Goal: Task Accomplishment & Management: Manage account settings

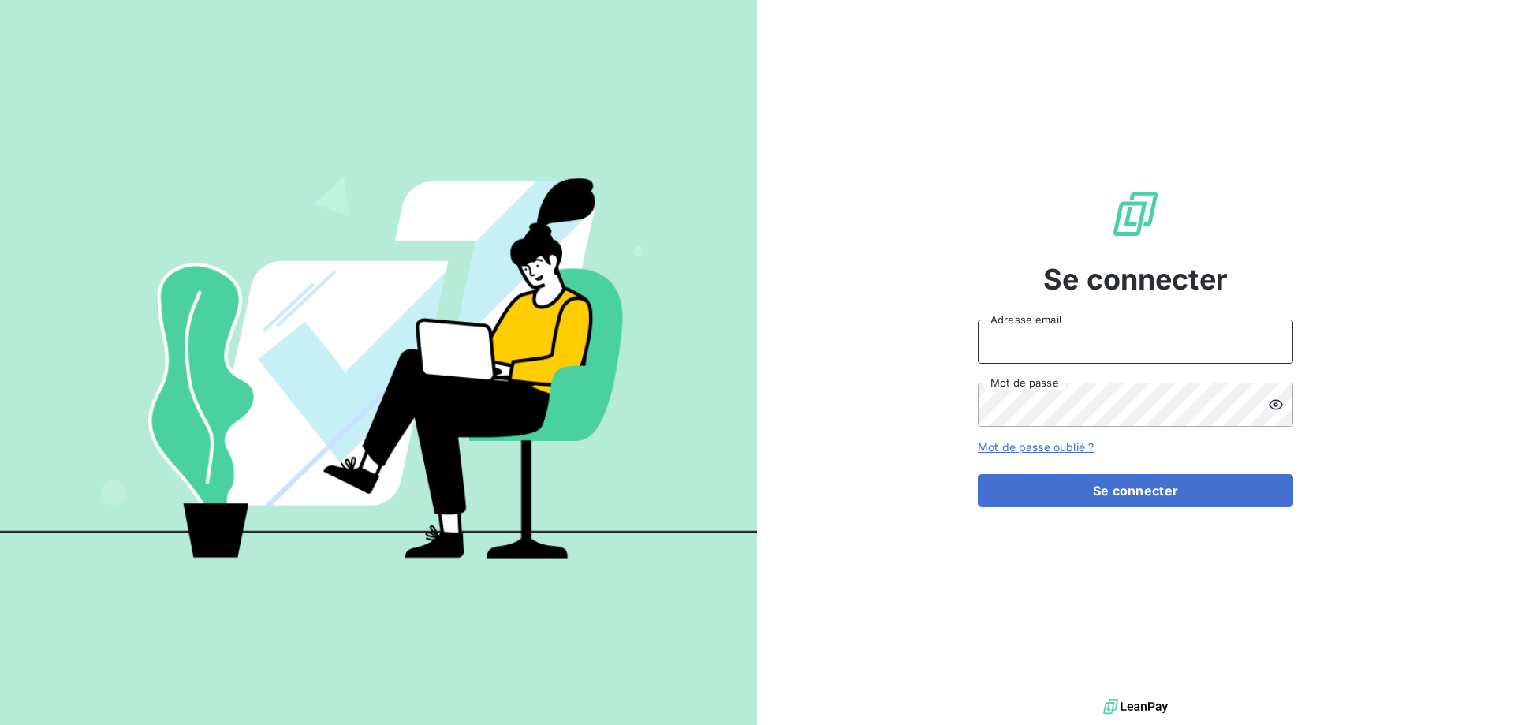
click at [1000, 339] on input "Adresse email" at bounding box center [1135, 341] width 315 height 44
type input "sarias@bersay.com"
click at [1027, 449] on link "Mot de passe oublié ?" at bounding box center [1036, 446] width 116 height 13
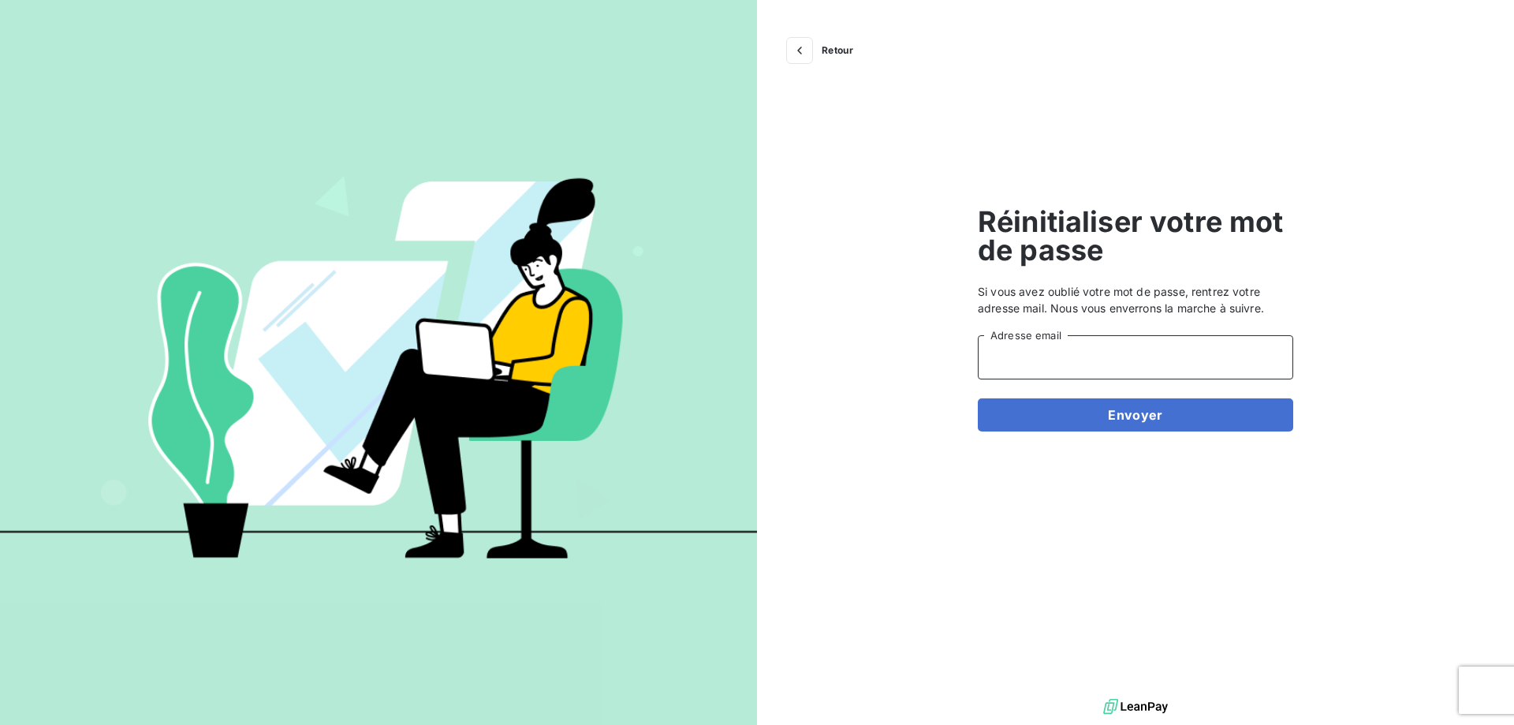
click at [1053, 357] on input "Adresse email" at bounding box center [1135, 357] width 315 height 44
type input "sarias@bersay.com"
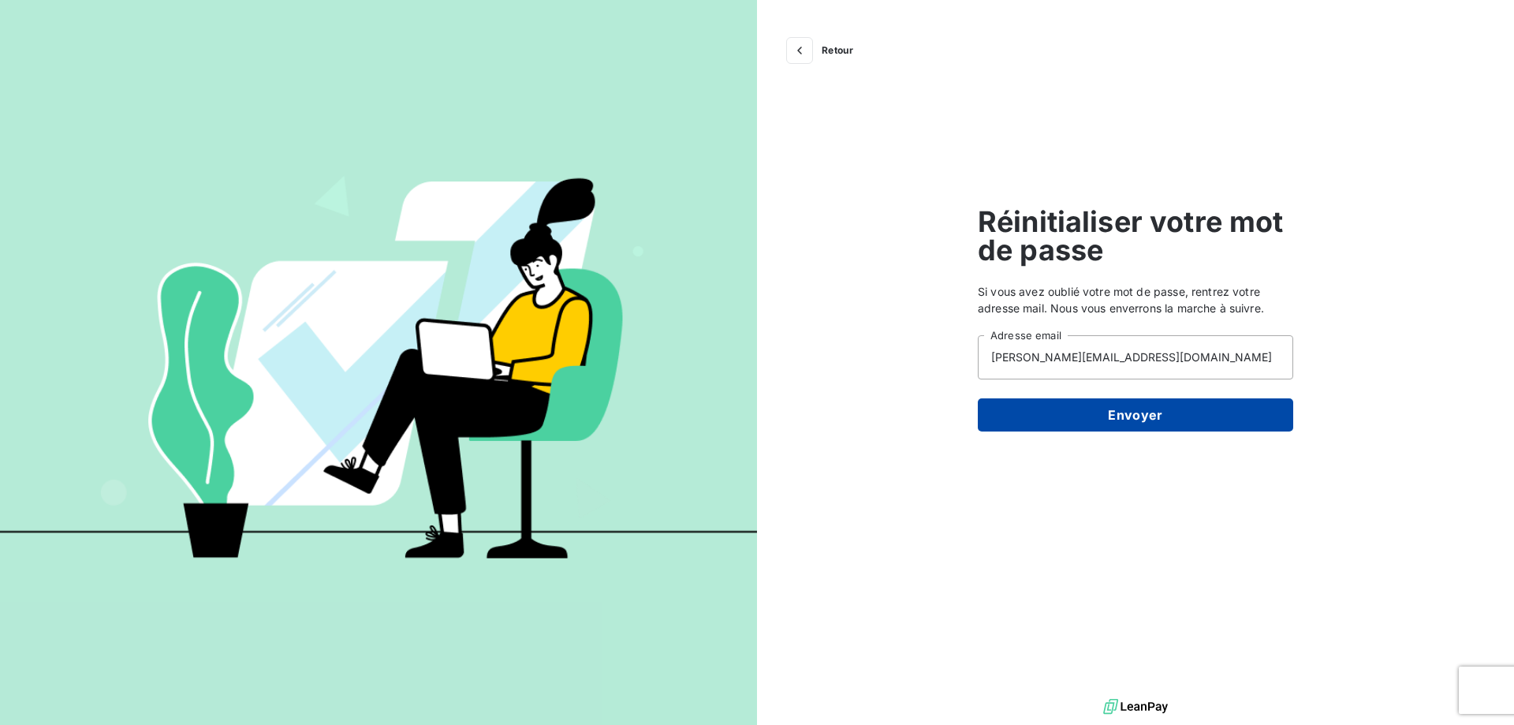
click at [1046, 417] on button "Envoyer" at bounding box center [1135, 414] width 315 height 33
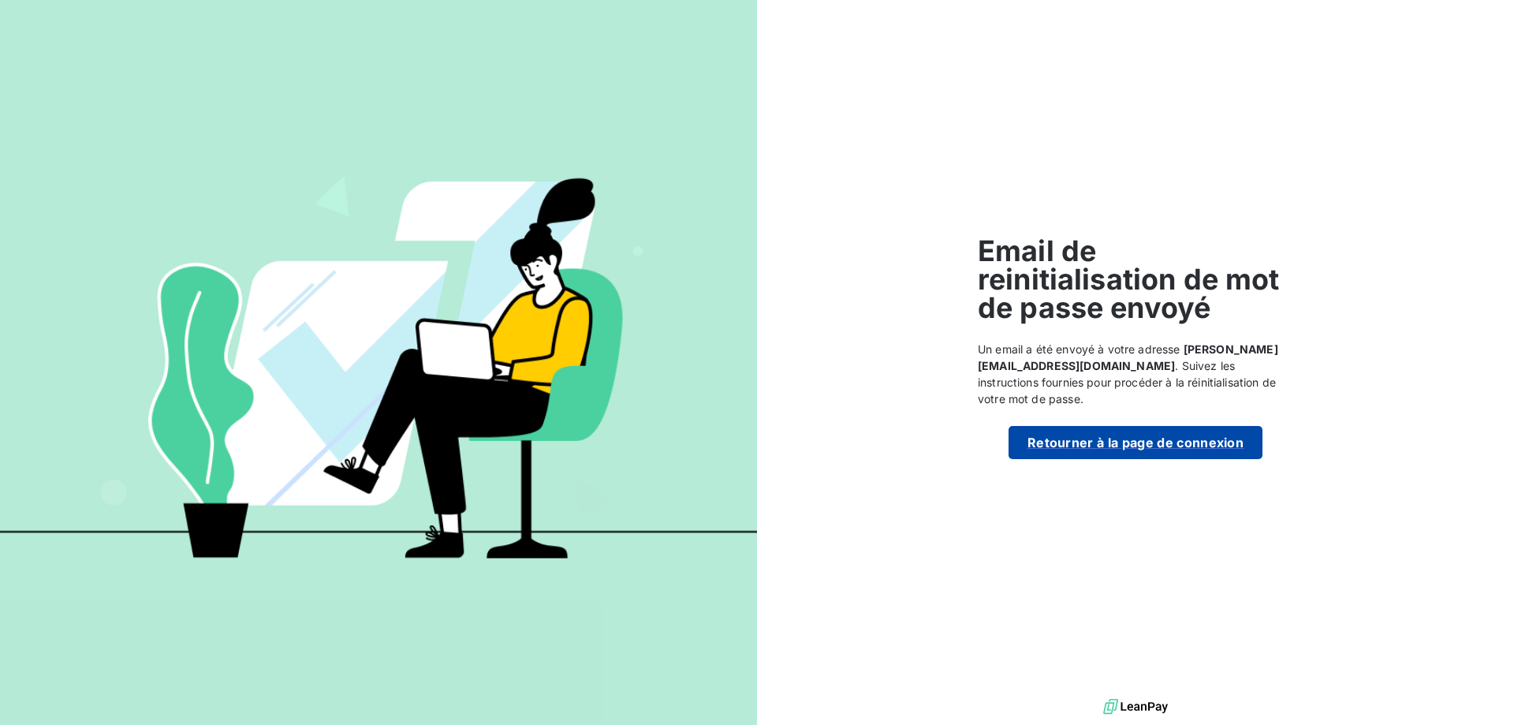
click at [1080, 433] on button "Retourner à la page de connexion" at bounding box center [1135, 442] width 254 height 33
